Goal: Transaction & Acquisition: Purchase product/service

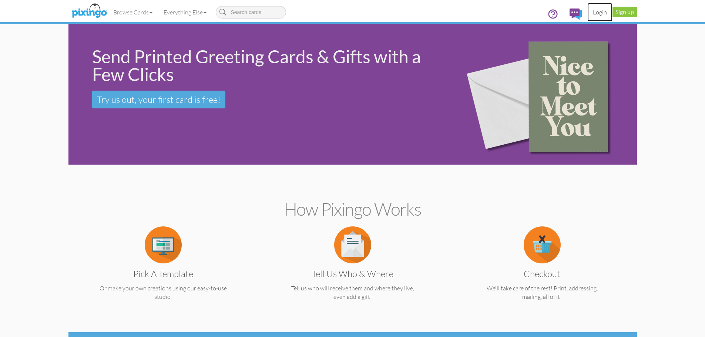
click at [601, 12] on link "Login" at bounding box center [599, 12] width 25 height 19
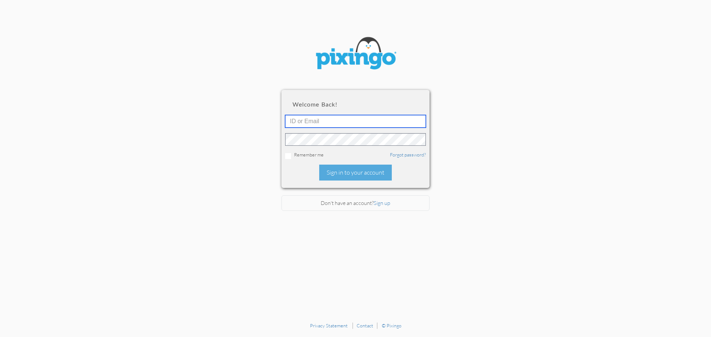
type input "[EMAIL_ADDRESS][DOMAIN_NAME]"
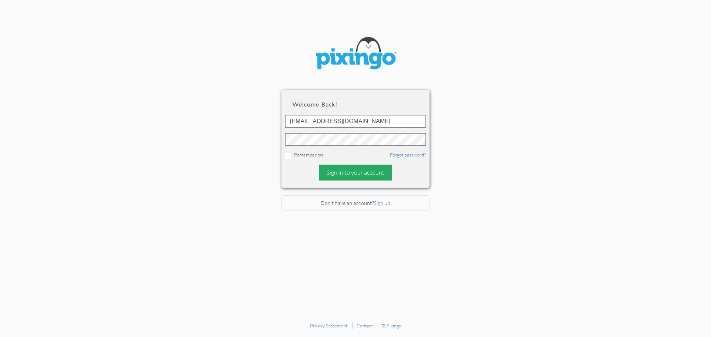
click at [364, 171] on div "Sign in to your account" at bounding box center [355, 173] width 73 height 16
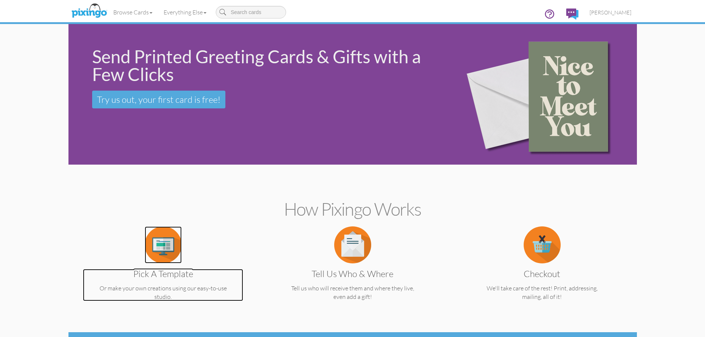
click at [168, 252] on img at bounding box center [163, 244] width 37 height 37
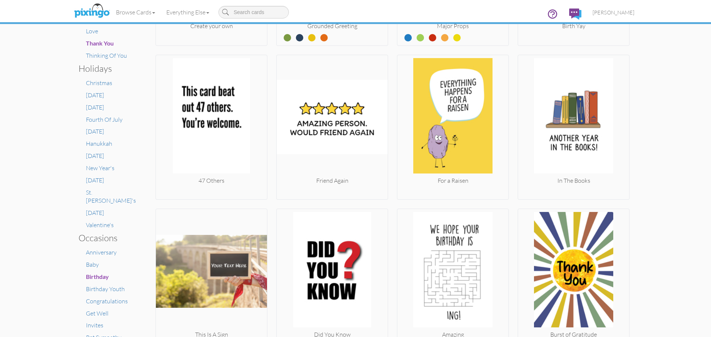
scroll to position [308, 0]
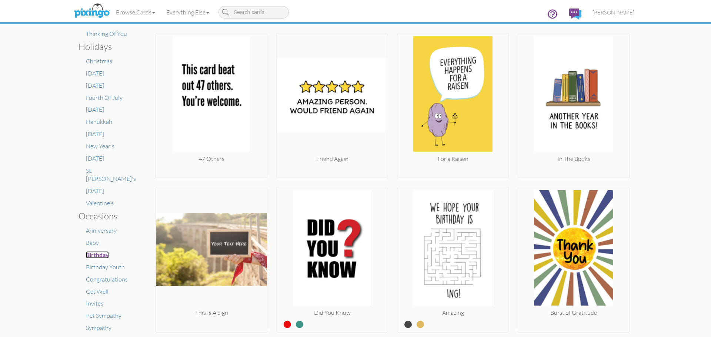
click at [97, 251] on span "Birthday" at bounding box center [97, 254] width 23 height 7
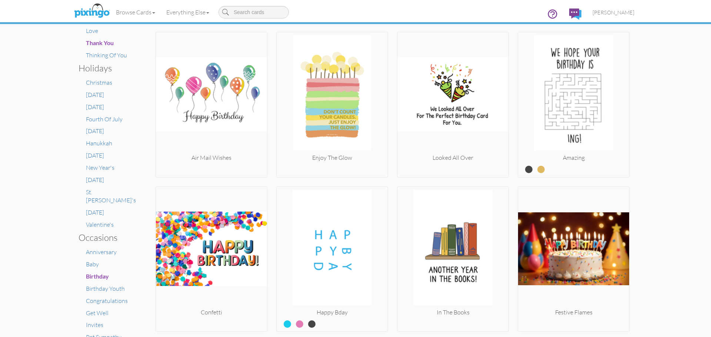
scroll to position [352, 0]
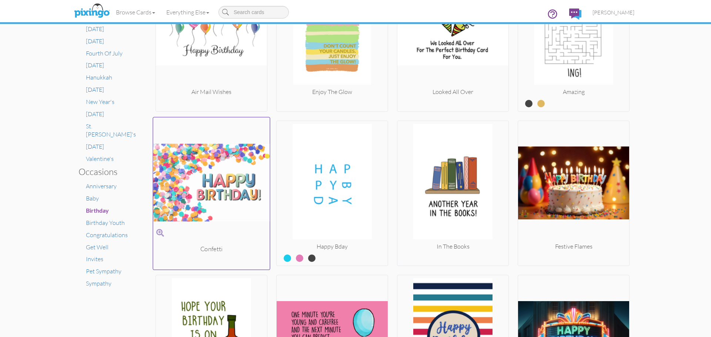
click at [191, 176] on img at bounding box center [211, 182] width 117 height 124
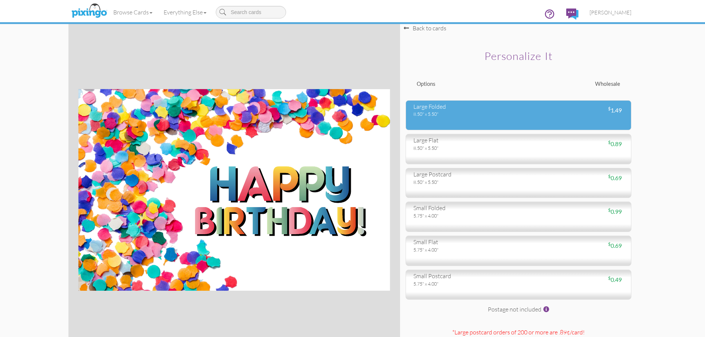
click at [507, 120] on div "large folded 8.50" x 5.50" $ 1.49" at bounding box center [519, 115] width 226 height 30
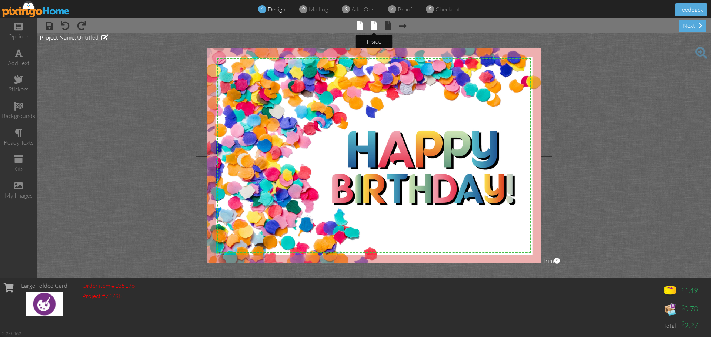
click at [376, 26] on span at bounding box center [373, 25] width 7 height 9
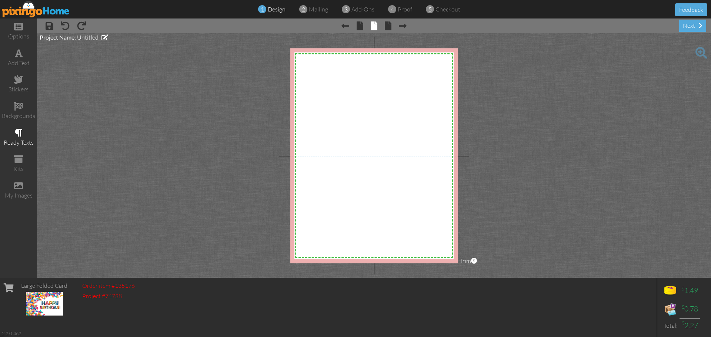
click at [18, 132] on span at bounding box center [19, 132] width 8 height 9
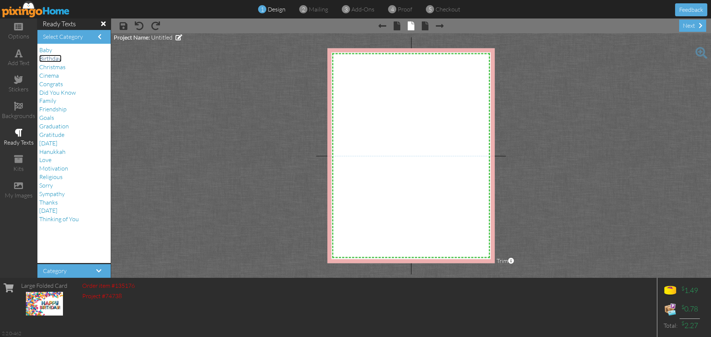
click at [60, 58] on span "Birthday" at bounding box center [50, 58] width 22 height 7
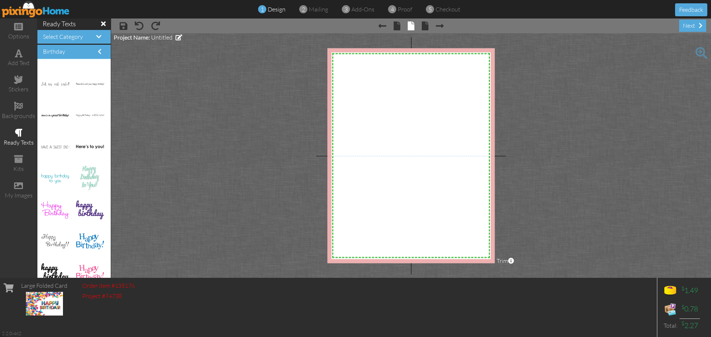
scroll to position [1198, 0]
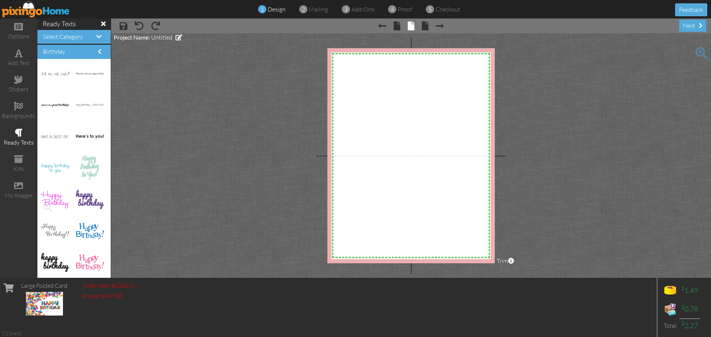
click at [54, 201] on img at bounding box center [55, 199] width 28 height 17
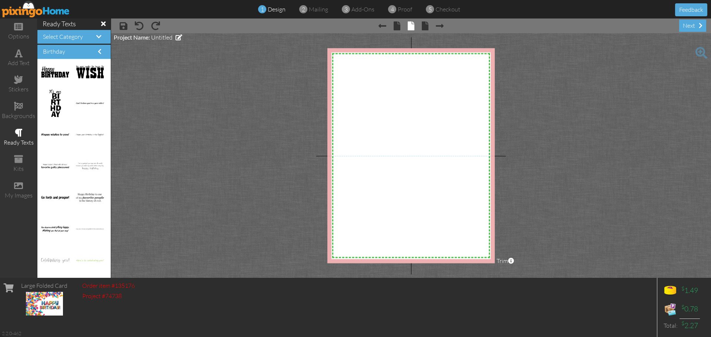
scroll to position [635, 0]
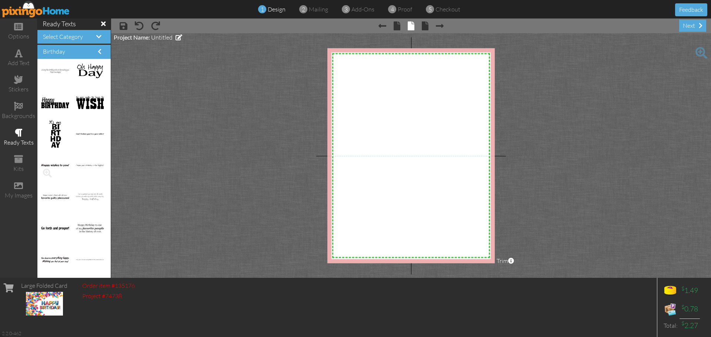
click at [54, 166] on img at bounding box center [55, 165] width 28 height 3
drag, startPoint x: 52, startPoint y: 161, endPoint x: 395, endPoint y: 169, distance: 343.2
drag, startPoint x: 399, startPoint y: 161, endPoint x: 399, endPoint y: 171, distance: 10.0
click at [399, 171] on img at bounding box center [406, 170] width 42 height 4
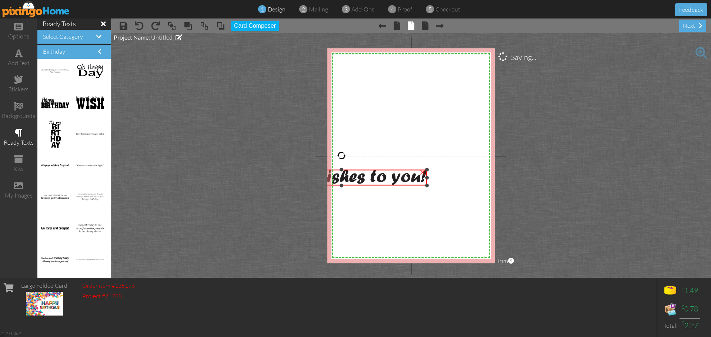
drag, startPoint x: 386, startPoint y: 174, endPoint x: 369, endPoint y: 186, distance: 21.5
click at [369, 185] on div "×" at bounding box center [341, 178] width 171 height 16
drag, startPoint x: 381, startPoint y: 179, endPoint x: 433, endPoint y: 179, distance: 51.8
click at [433, 179] on img at bounding box center [389, 177] width 179 height 16
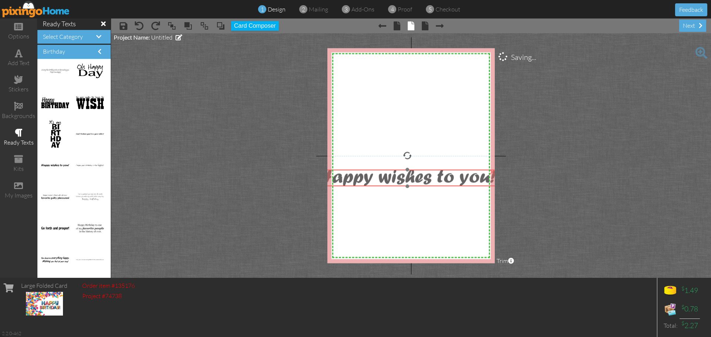
drag, startPoint x: 330, startPoint y: 187, endPoint x: 348, endPoint y: 187, distance: 17.8
click at [348, 187] on div at bounding box center [407, 178] width 182 height 20
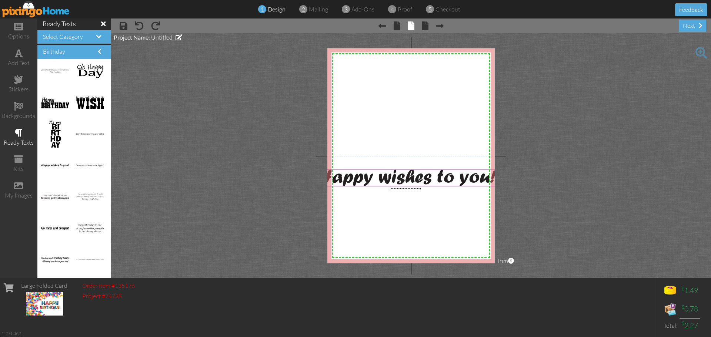
drag, startPoint x: 407, startPoint y: 190, endPoint x: 401, endPoint y: 185, distance: 7.9
click at [421, 190] on div "X X X X X X X X X X X X X X X X X X X X X X X X X X X X X X X X X X X X X X X X…" at bounding box center [410, 155] width 167 height 215
click at [383, 181] on img at bounding box center [407, 178] width 179 height 16
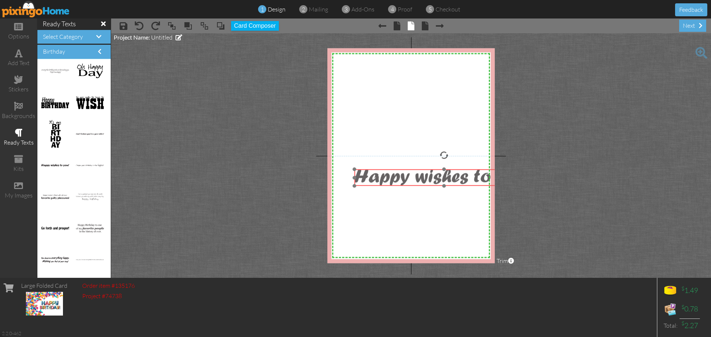
drag, startPoint x: 402, startPoint y: 181, endPoint x: 389, endPoint y: 187, distance: 14.7
click at [439, 181] on img at bounding box center [443, 177] width 179 height 16
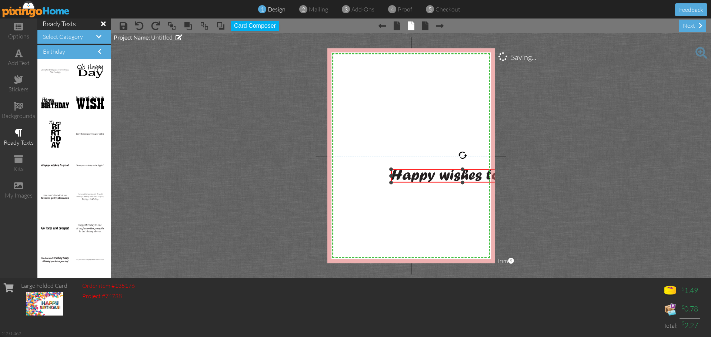
drag, startPoint x: 367, startPoint y: 186, endPoint x: 414, endPoint y: 182, distance: 46.7
click at [414, 182] on div "×" at bounding box center [462, 175] width 142 height 13
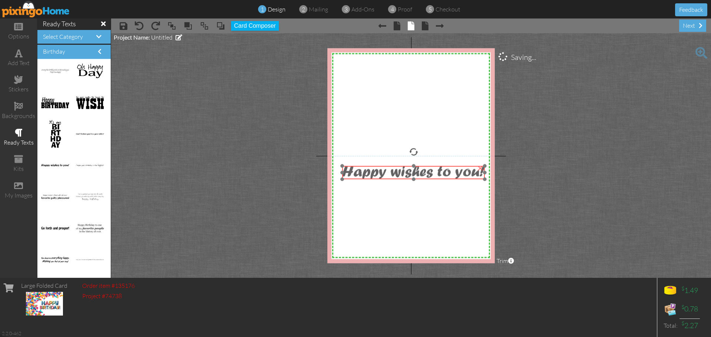
drag, startPoint x: 426, startPoint y: 177, endPoint x: 377, endPoint y: 174, distance: 49.0
click at [377, 174] on img at bounding box center [413, 172] width 142 height 13
click at [406, 177] on img at bounding box center [411, 175] width 142 height 13
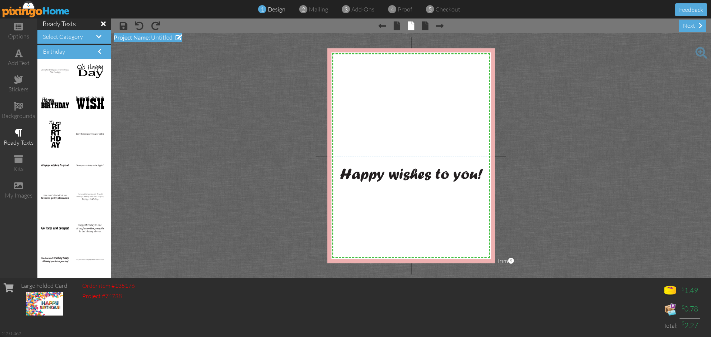
click at [169, 37] on span "Untitled" at bounding box center [161, 37] width 21 height 7
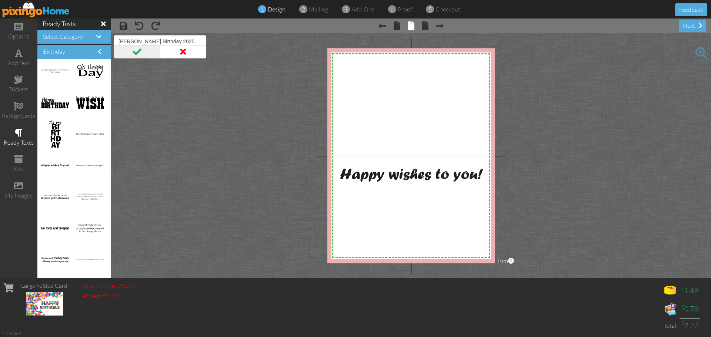
type input "[PERSON_NAME] Birthday 2025"
click at [134, 52] on span at bounding box center [137, 51] width 46 height 13
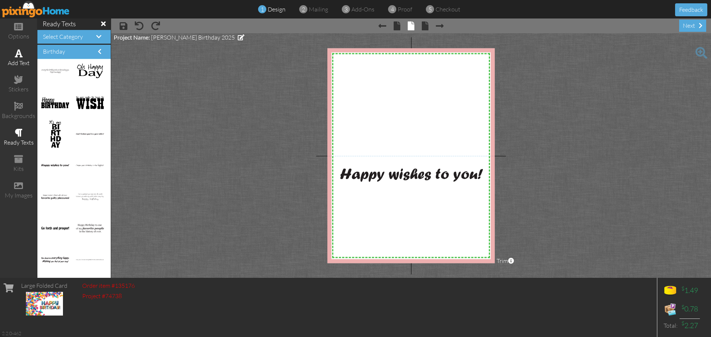
click at [17, 55] on span at bounding box center [19, 53] width 8 height 9
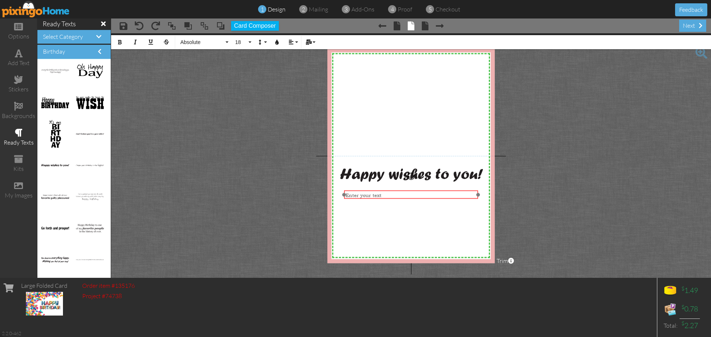
drag, startPoint x: 394, startPoint y: 165, endPoint x: 394, endPoint y: 189, distance: 24.1
click at [394, 189] on div at bounding box center [411, 195] width 138 height 12
click at [227, 41] on button "Absolute" at bounding box center [203, 42] width 53 height 14
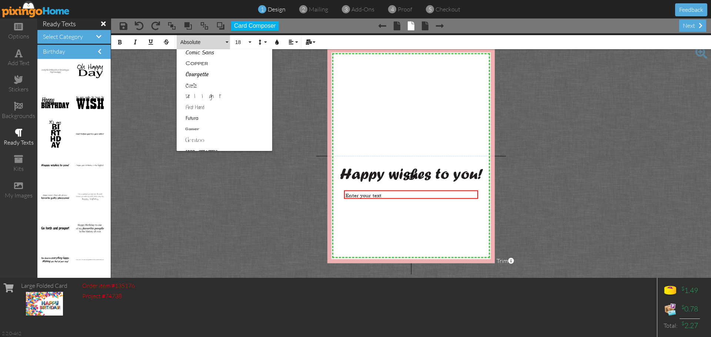
scroll to position [109, 0]
click at [235, 78] on link "Courgette" at bounding box center [224, 78] width 95 height 11
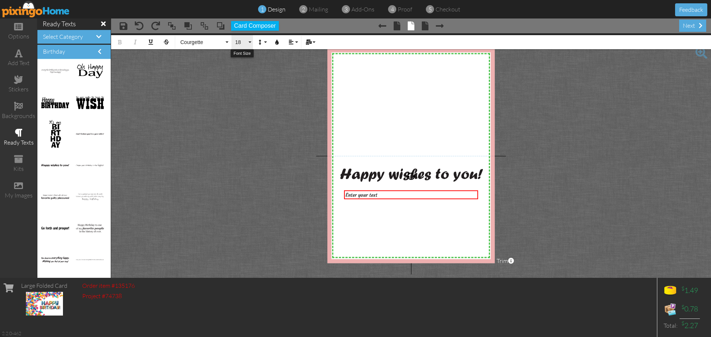
click at [249, 41] on button "18" at bounding box center [241, 42] width 21 height 14
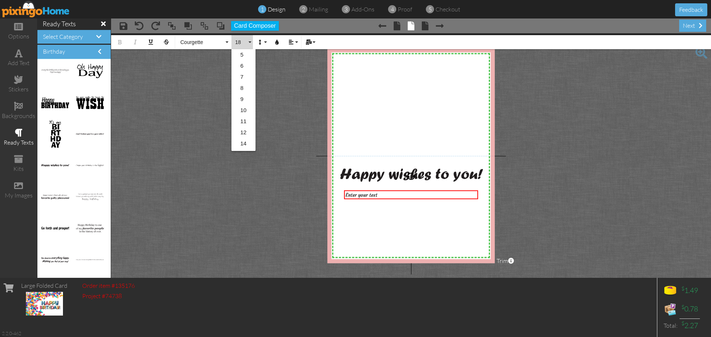
scroll to position [66, 0]
click at [248, 120] on link "22" at bounding box center [243, 122] width 24 height 11
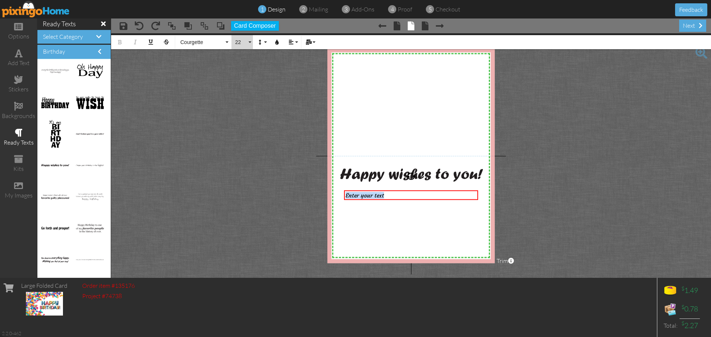
click at [249, 40] on button "22" at bounding box center [241, 42] width 21 height 14
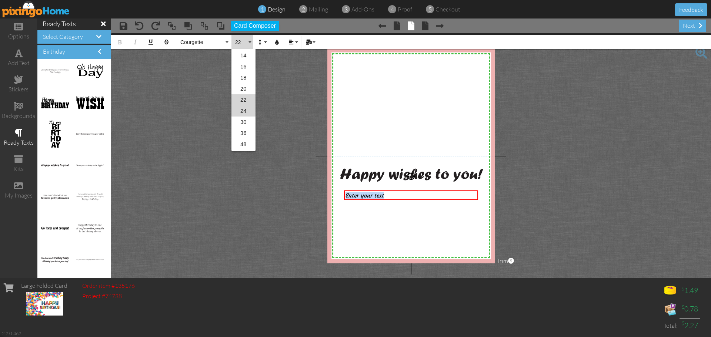
click at [247, 110] on link "24" at bounding box center [243, 110] width 24 height 11
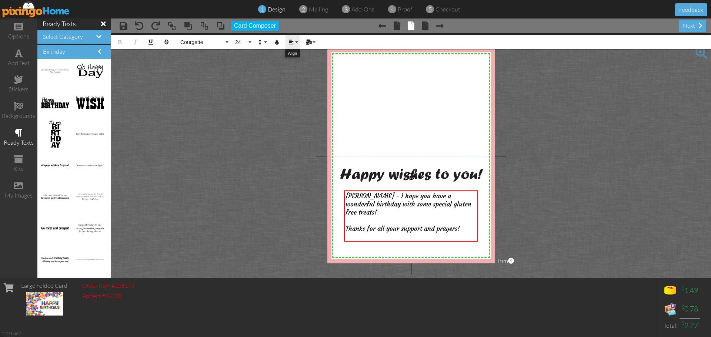
click at [295, 40] on button "Align" at bounding box center [292, 42] width 14 height 14
click at [293, 81] on link "Align Right" at bounding box center [296, 84] width 23 height 11
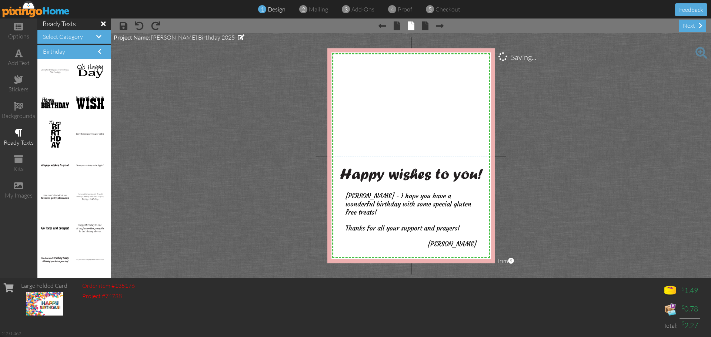
click at [551, 177] on project-studio-wrapper "X X X X X X X X X X X X X X X X X X X X X X X X X X X X X X X X X X X X X X X X…" at bounding box center [411, 155] width 600 height 245
click at [22, 80] on span at bounding box center [18, 79] width 9 height 9
click at [18, 77] on span at bounding box center [18, 79] width 9 height 9
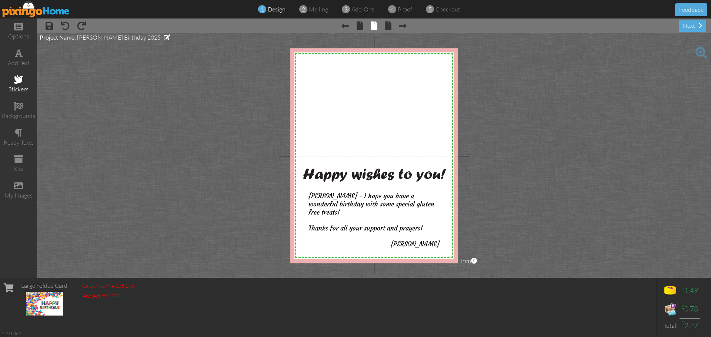
click at [20, 77] on span at bounding box center [18, 79] width 9 height 9
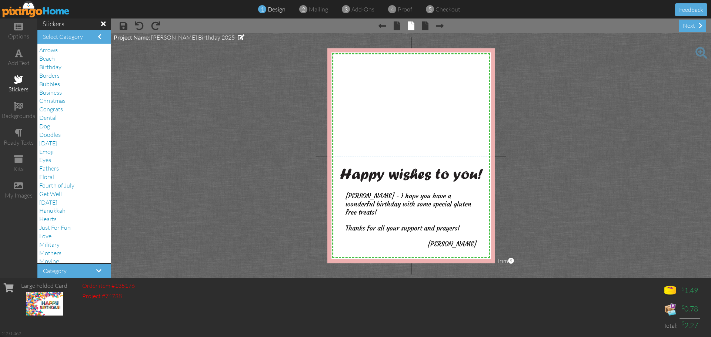
click at [64, 66] on div "Birthday" at bounding box center [74, 67] width 70 height 9
click at [52, 66] on span "Birthday" at bounding box center [50, 66] width 22 height 7
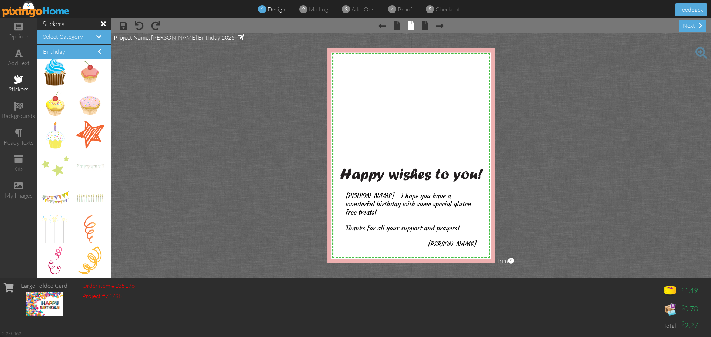
scroll to position [699, 0]
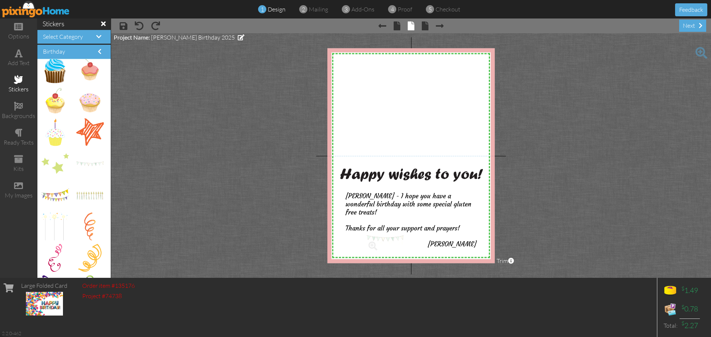
drag, startPoint x: 86, startPoint y: 162, endPoint x: 382, endPoint y: 237, distance: 305.3
drag, startPoint x: 367, startPoint y: 239, endPoint x: 350, endPoint y: 247, distance: 18.2
click at [350, 246] on div "×" at bounding box center [377, 235] width 63 height 21
drag, startPoint x: 361, startPoint y: 242, endPoint x: 387, endPoint y: 246, distance: 26.5
click at [387, 246] on img at bounding box center [403, 238] width 64 height 21
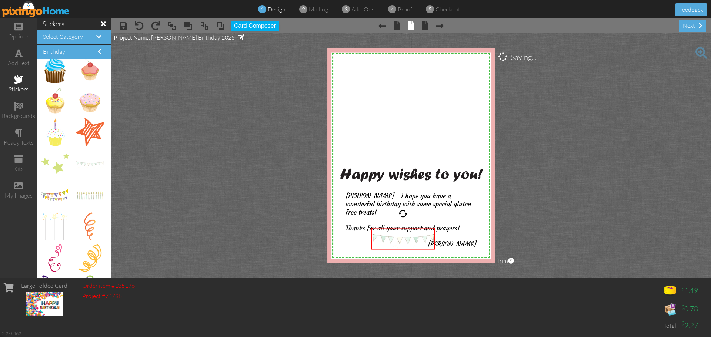
click at [545, 234] on project-studio-wrapper "X X X X X X X X X X X X X X X X X X X X X X X X X X X X X X X X X X X X X X X X…" at bounding box center [411, 155] width 600 height 245
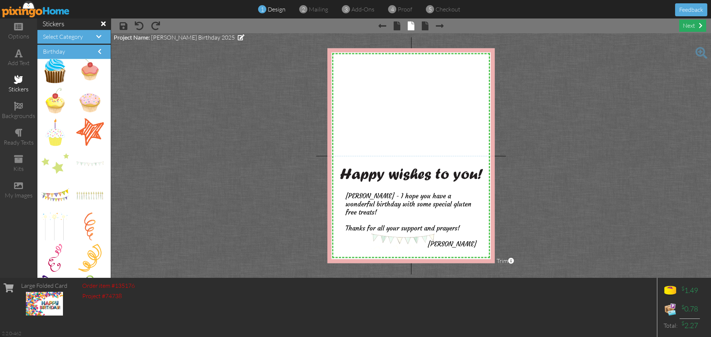
click at [692, 23] on div "next" at bounding box center [692, 26] width 27 height 12
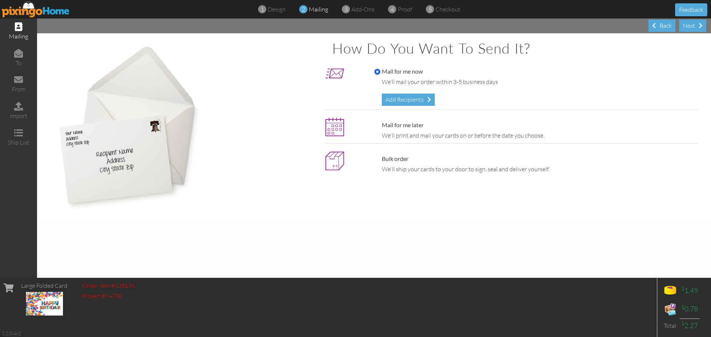
click at [379, 124] on label "Mail for me later" at bounding box center [398, 125] width 49 height 9
click at [379, 124] on input "Mail for me later" at bounding box center [377, 125] width 6 height 6
radio input "true"
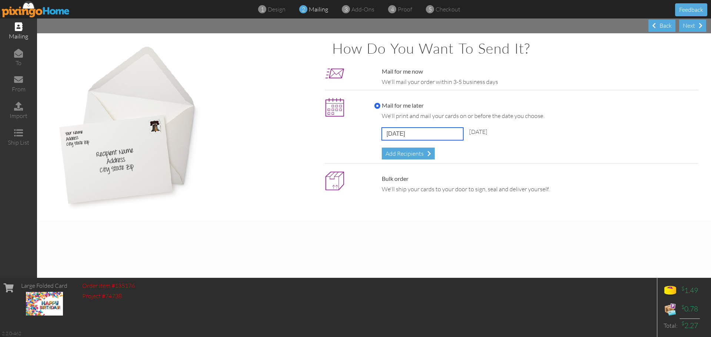
click at [447, 132] on input "[DATE]" at bounding box center [422, 134] width 81 height 13
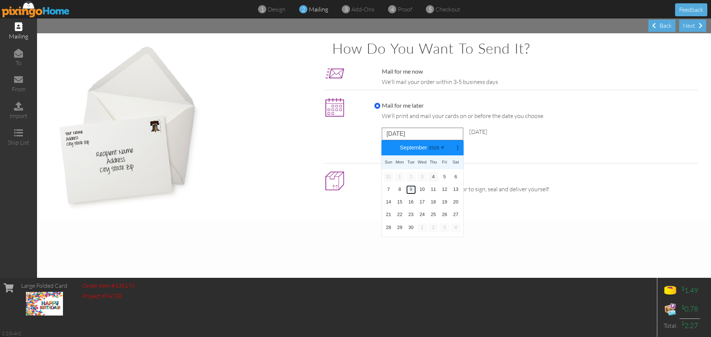
click at [410, 188] on link "9" at bounding box center [411, 189] width 10 height 9
type input "[DATE]"
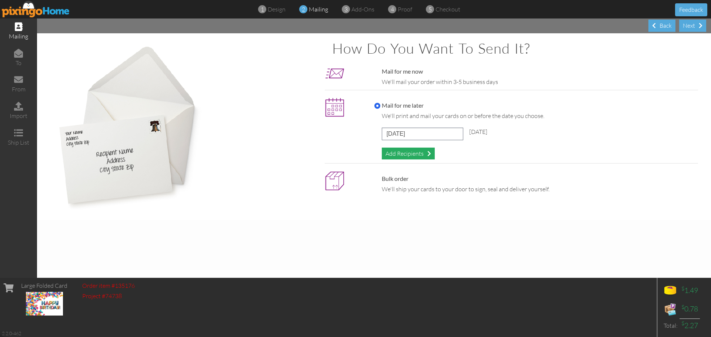
click at [413, 152] on div "Add Recipients" at bounding box center [408, 154] width 53 height 12
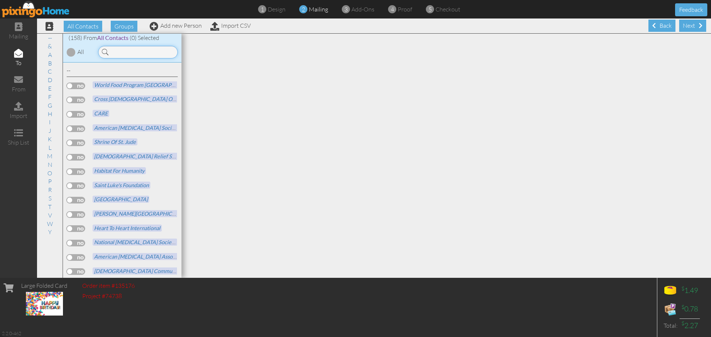
click at [129, 49] on input at bounding box center [138, 52] width 80 height 13
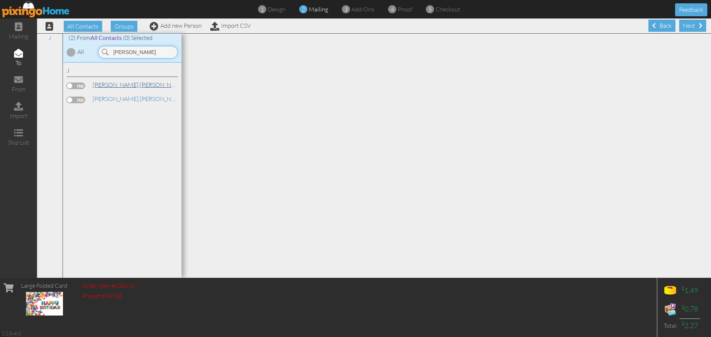
type input "[PERSON_NAME]"
click at [129, 85] on link "[PERSON_NAME]" at bounding box center [139, 84] width 94 height 9
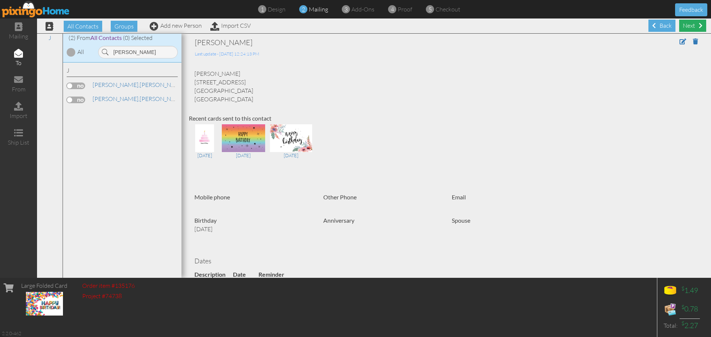
click at [689, 23] on div "Next" at bounding box center [692, 26] width 27 height 12
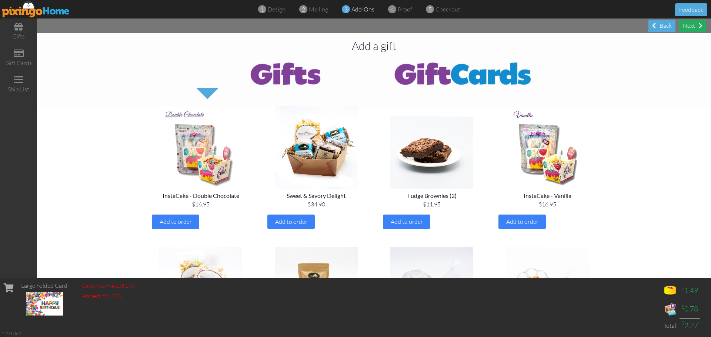
click at [691, 26] on div "Next" at bounding box center [692, 26] width 27 height 12
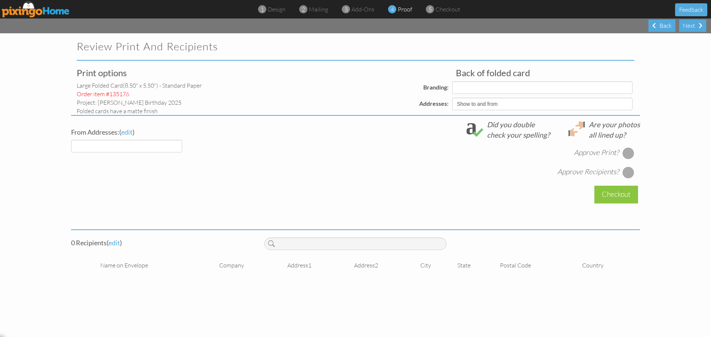
select select "object:3316"
select select "object:3318"
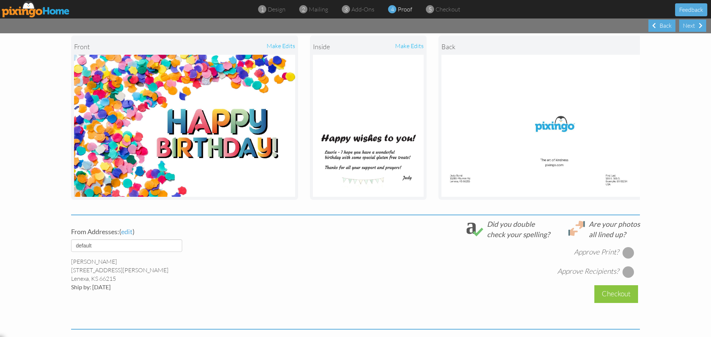
scroll to position [89, 0]
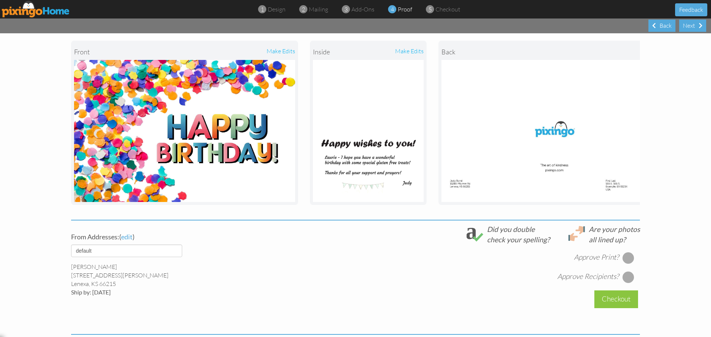
click at [626, 262] on div at bounding box center [628, 258] width 12 height 12
click at [625, 280] on div at bounding box center [628, 277] width 12 height 12
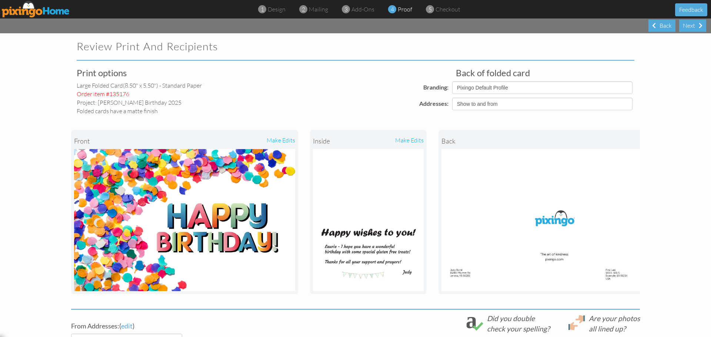
scroll to position [150, 0]
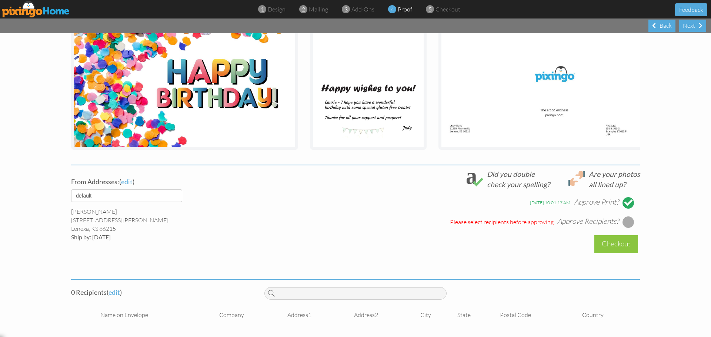
click at [484, 223] on div "Please select recipients before approving" at bounding box center [502, 222] width 104 height 9
click at [111, 289] on span "edit" at bounding box center [113, 292] width 11 height 8
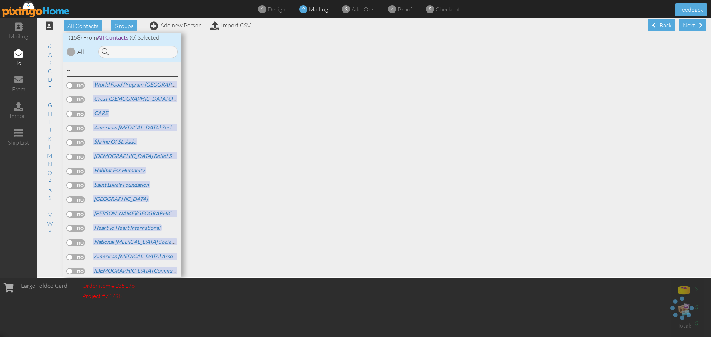
scroll to position [0, 0]
click at [127, 48] on input at bounding box center [138, 52] width 80 height 13
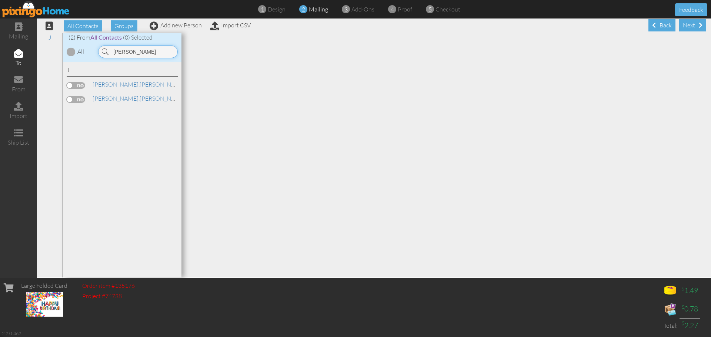
type input "[PERSON_NAME]"
click at [82, 83] on label at bounding box center [76, 85] width 19 height 7
click at [0, 0] on input "checkbox" at bounding box center [0, 0] width 0 height 0
click at [691, 23] on div "Next" at bounding box center [692, 25] width 27 height 12
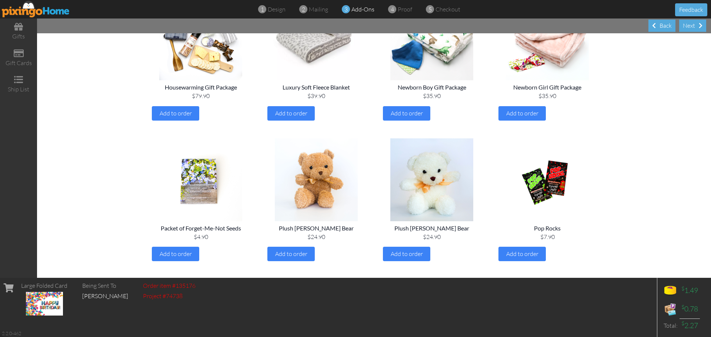
scroll to position [668, 0]
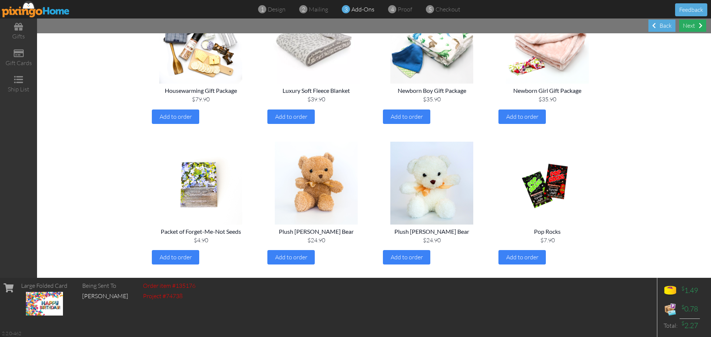
click at [696, 25] on div "Next" at bounding box center [692, 26] width 27 height 12
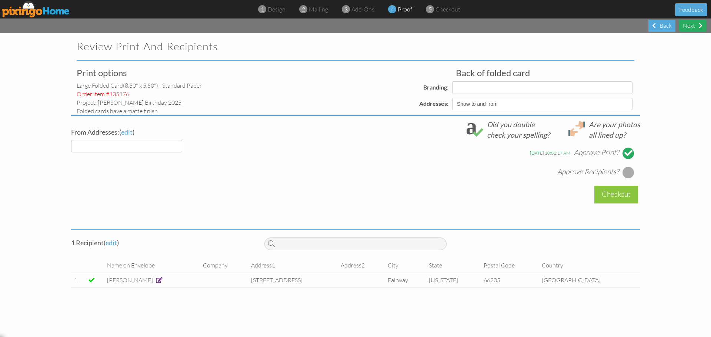
select select "object:3916"
select select "object:3927"
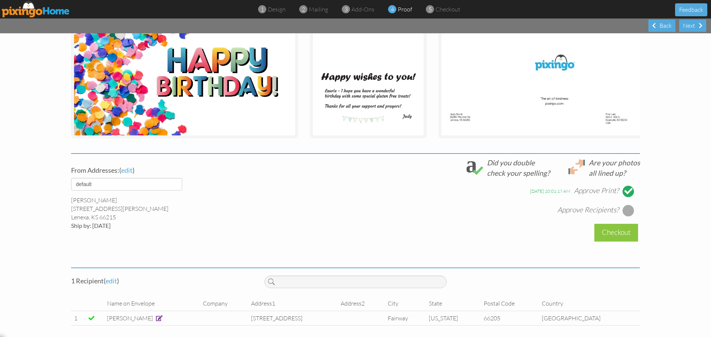
scroll to position [165, 0]
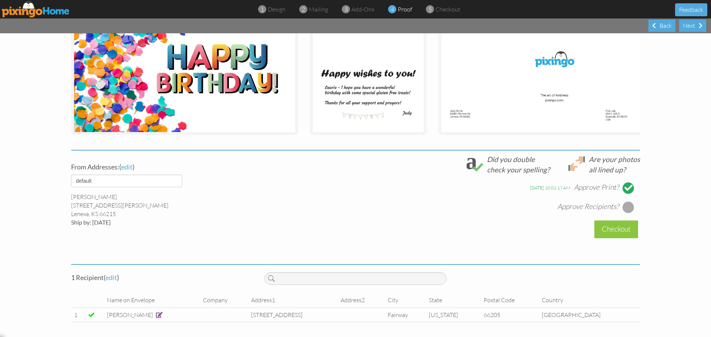
click at [623, 208] on div at bounding box center [628, 207] width 12 height 12
click at [623, 227] on div "Checkout" at bounding box center [616, 229] width 44 height 17
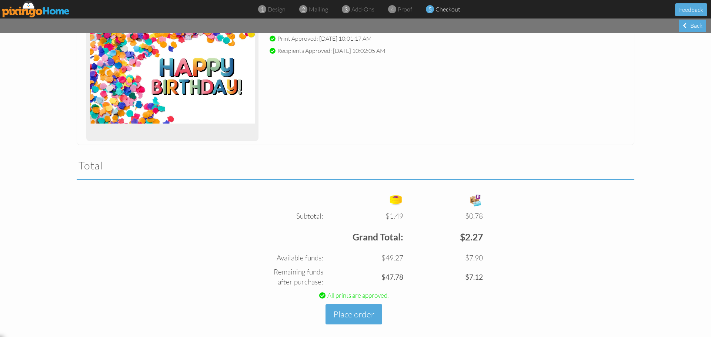
scroll to position [133, 0]
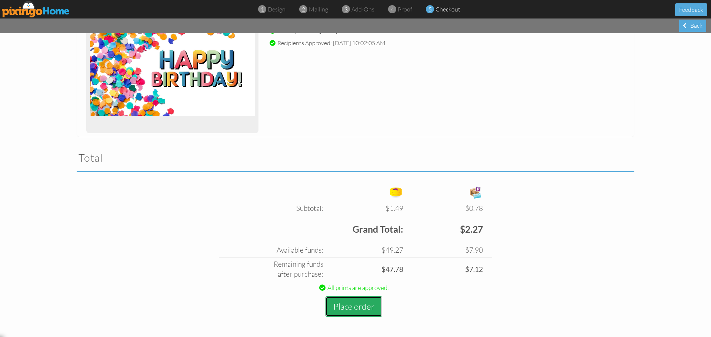
click at [365, 304] on button "Place order" at bounding box center [353, 306] width 57 height 20
